Goal: Find specific page/section: Find specific page/section

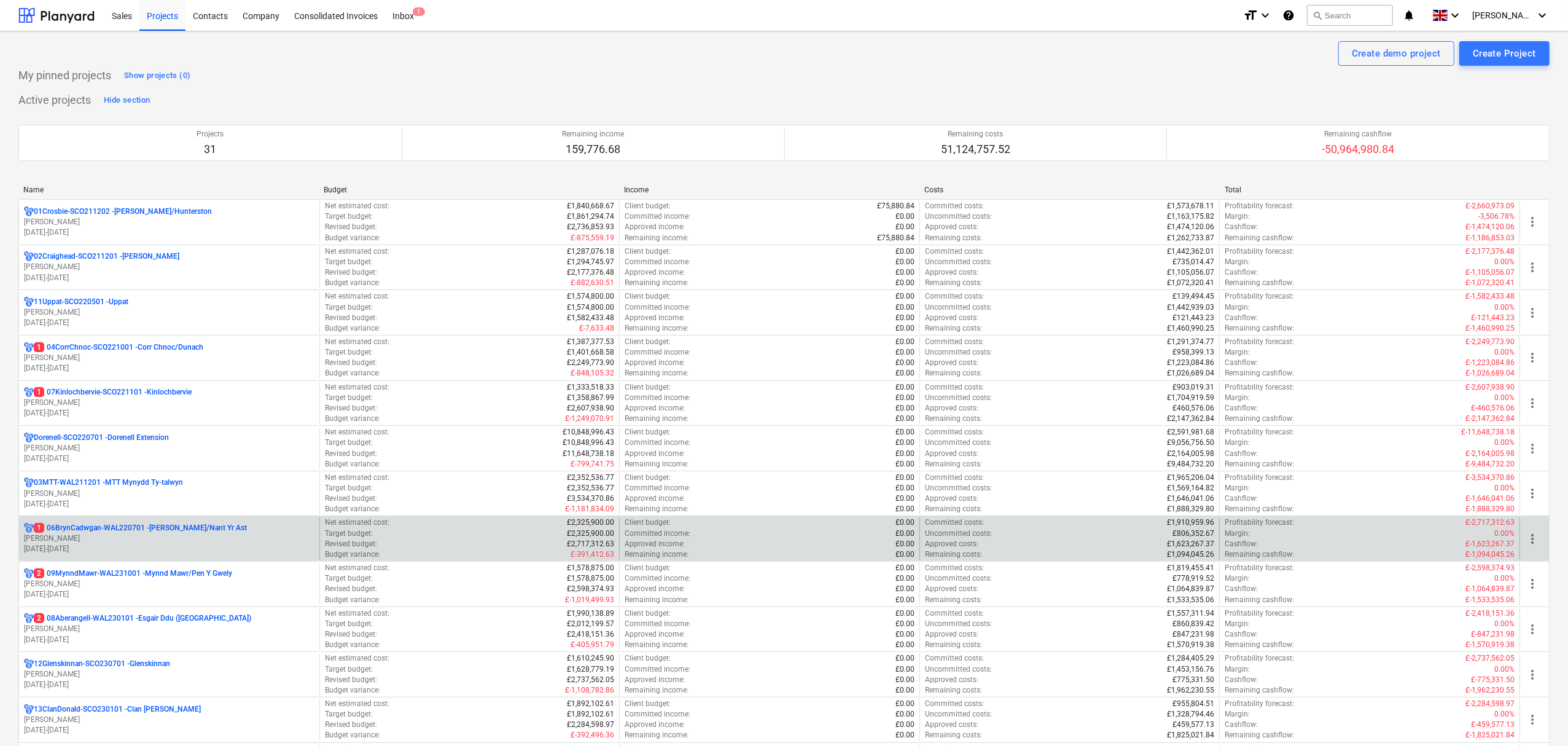
click at [101, 529] on p "1 06BrynCadwgan-WAL220701 - Bryn Cadwgan/Nant Yr Ast" at bounding box center [140, 528] width 213 height 11
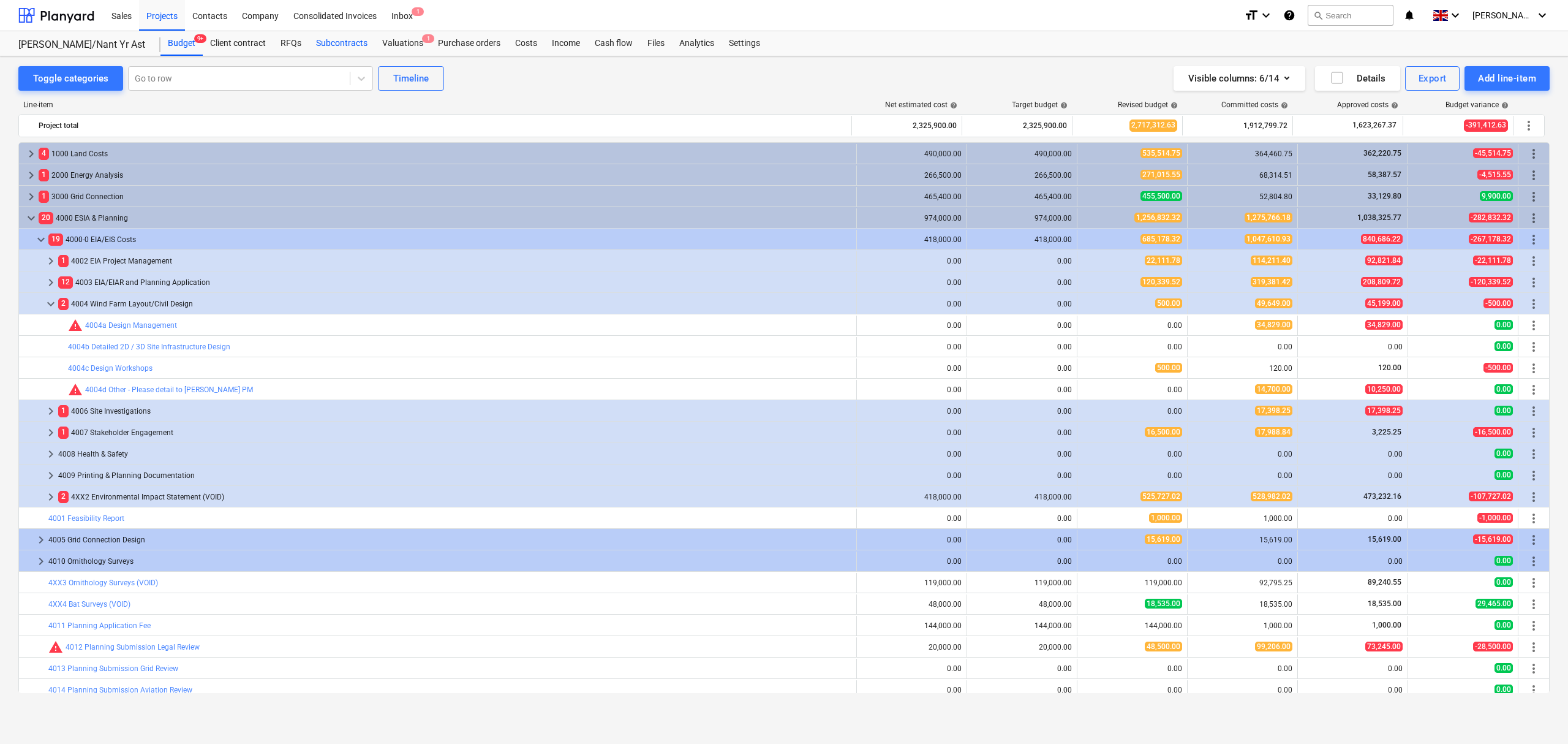
click at [353, 45] on div "Subcontracts" at bounding box center [342, 43] width 66 height 24
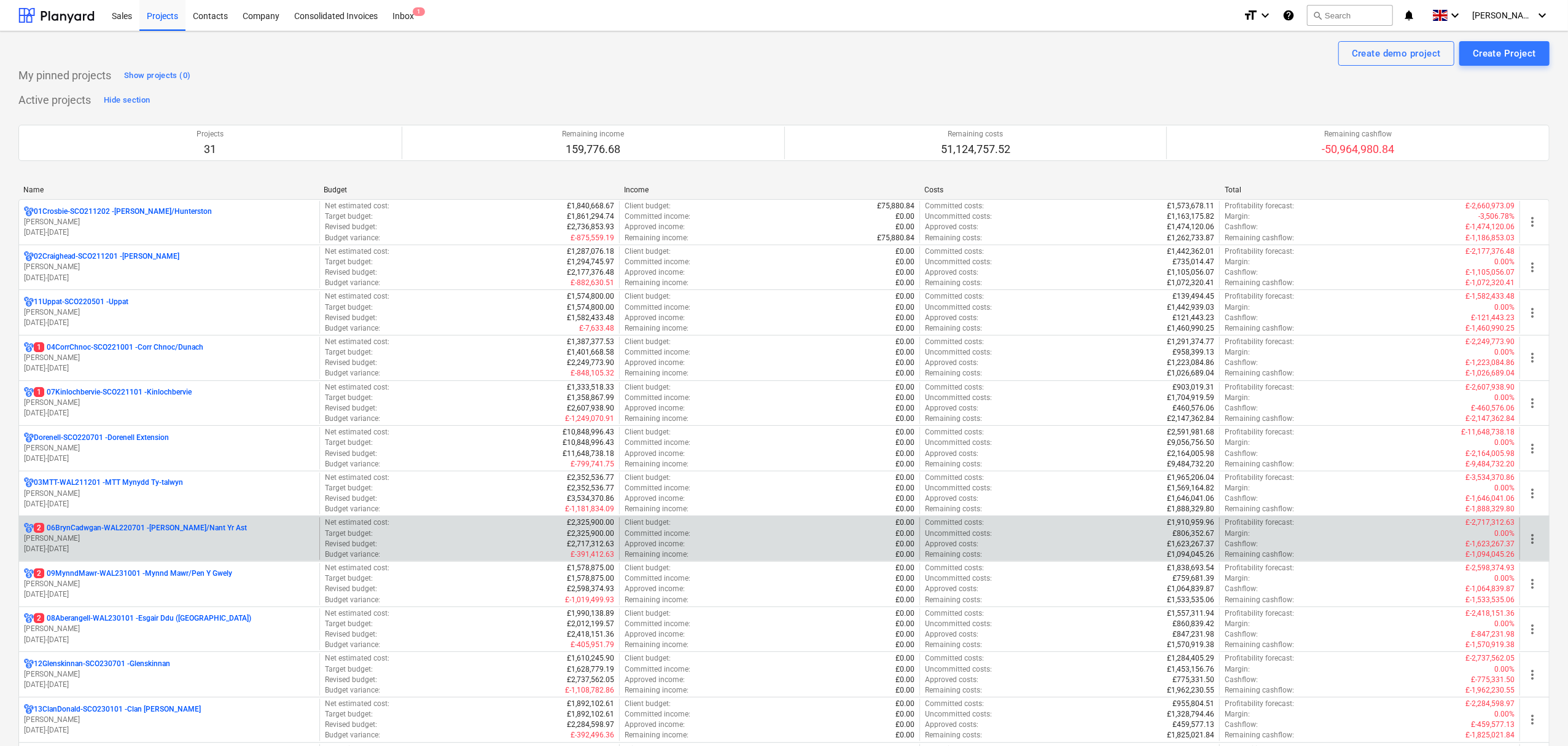
click at [133, 531] on p "2 06BrynCadwgan-WAL220701 - [PERSON_NAME]/Nant Yr Ast" at bounding box center [140, 528] width 213 height 11
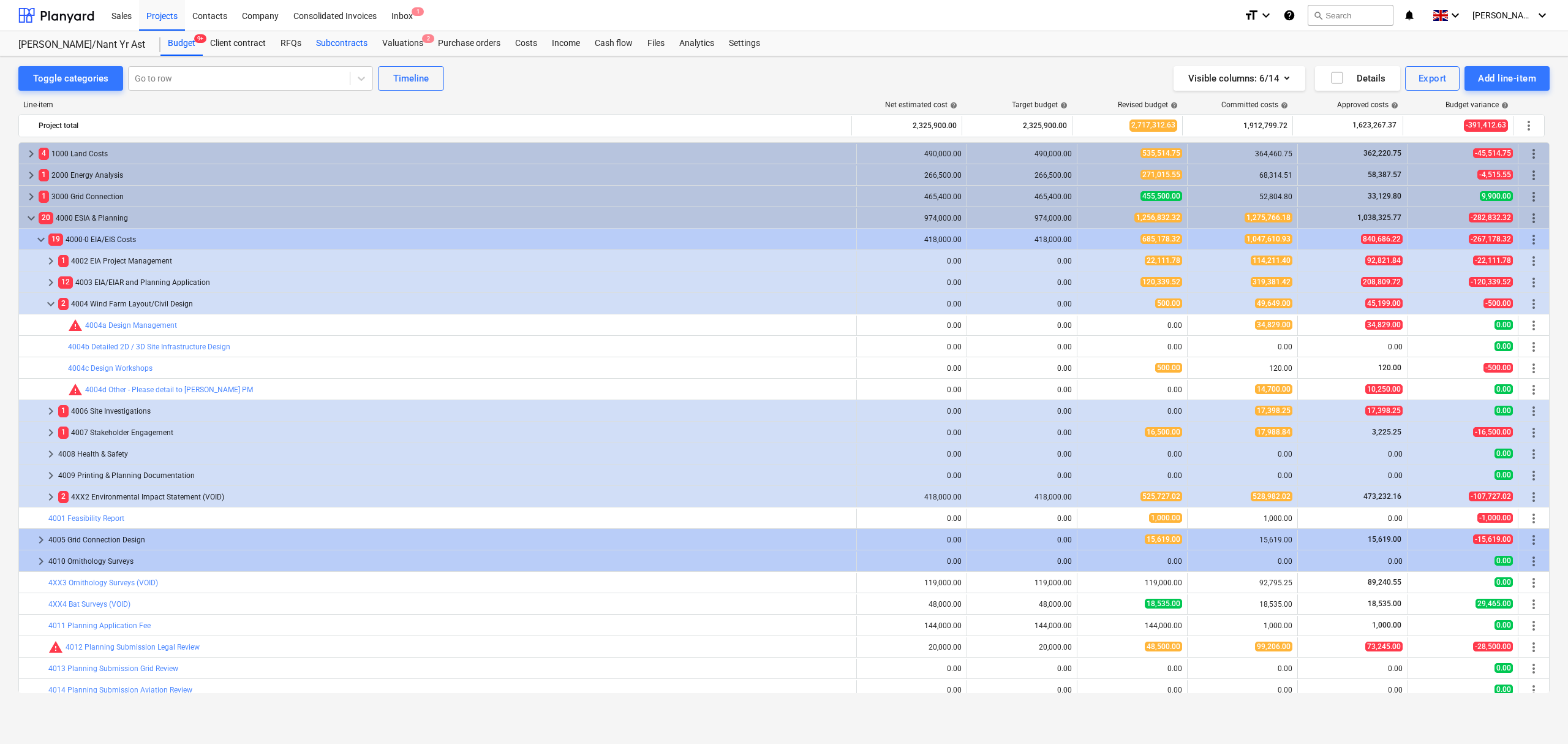
click at [336, 43] on div "Subcontracts" at bounding box center [342, 43] width 66 height 24
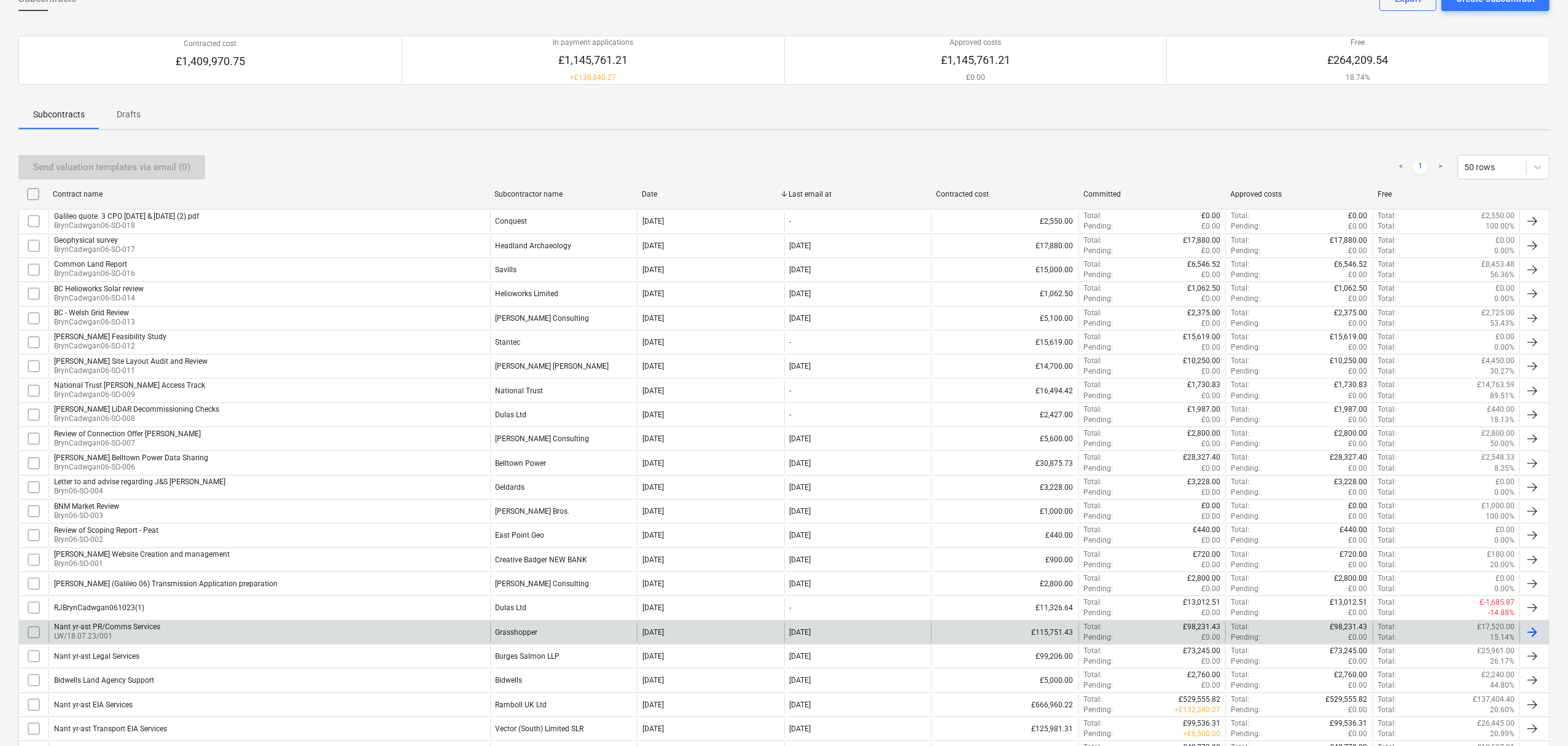
scroll to position [246, 0]
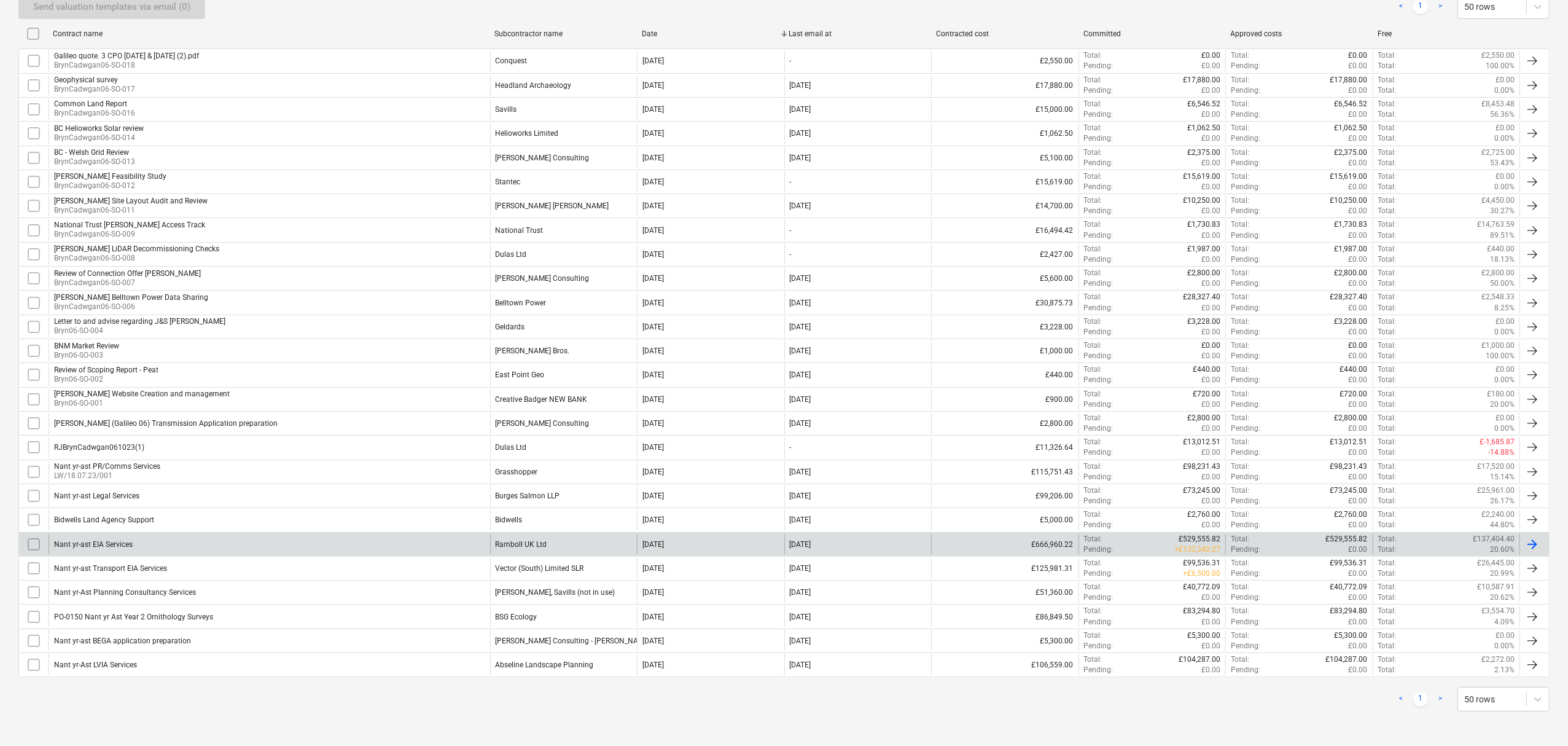
click at [118, 546] on div "Nant yr-ast EIA Services" at bounding box center [93, 544] width 79 height 9
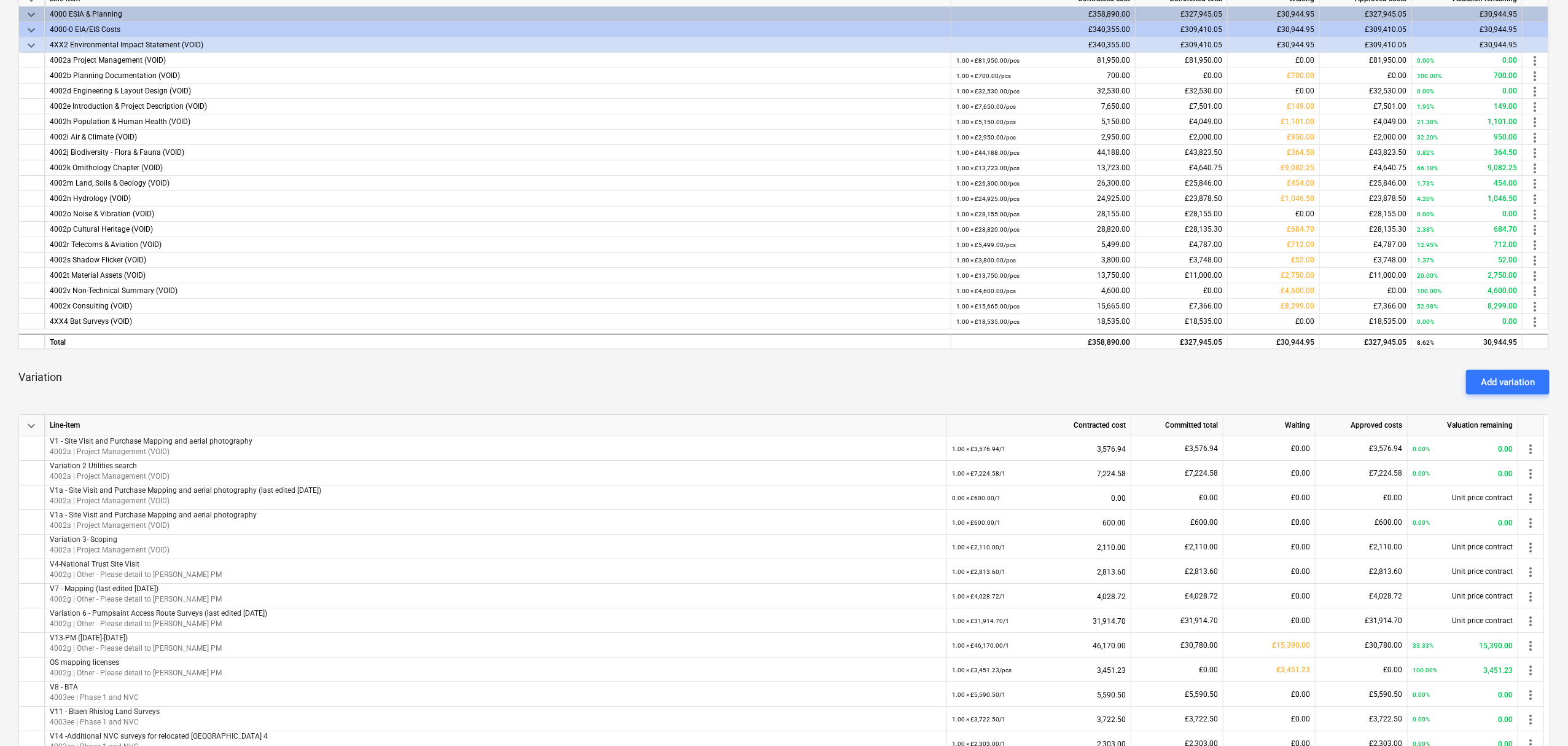
scroll to position [163, 0]
